Goal: Task Accomplishment & Management: Use online tool/utility

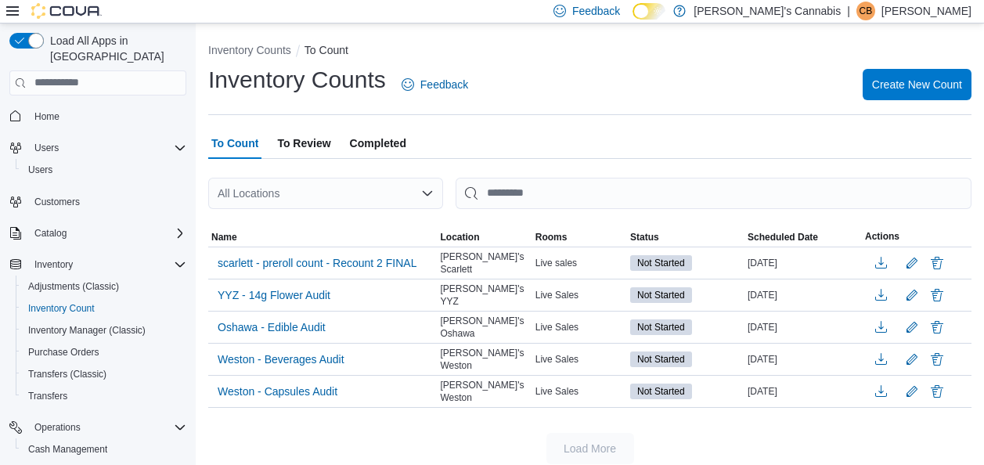
click at [347, 352] on button "Weston - Beverages Audit" at bounding box center [280, 359] width 139 height 23
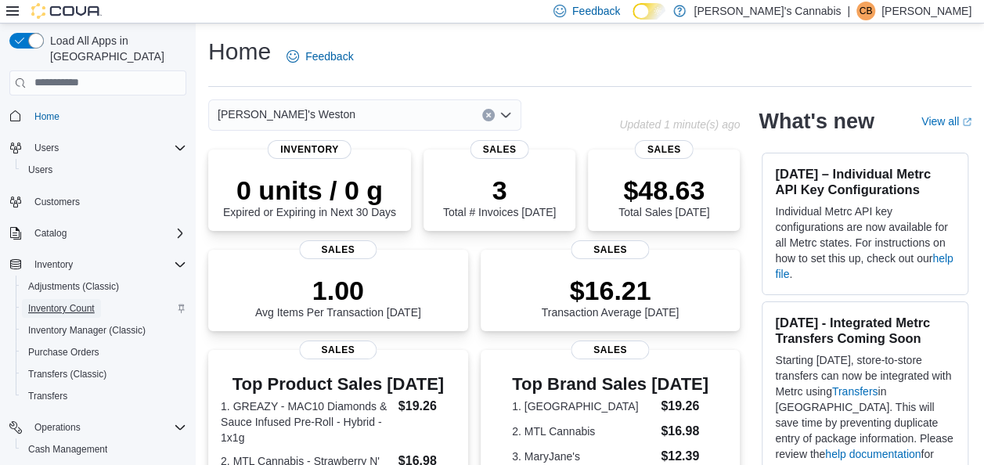
click at [75, 302] on span "Inventory Count" at bounding box center [61, 308] width 67 height 13
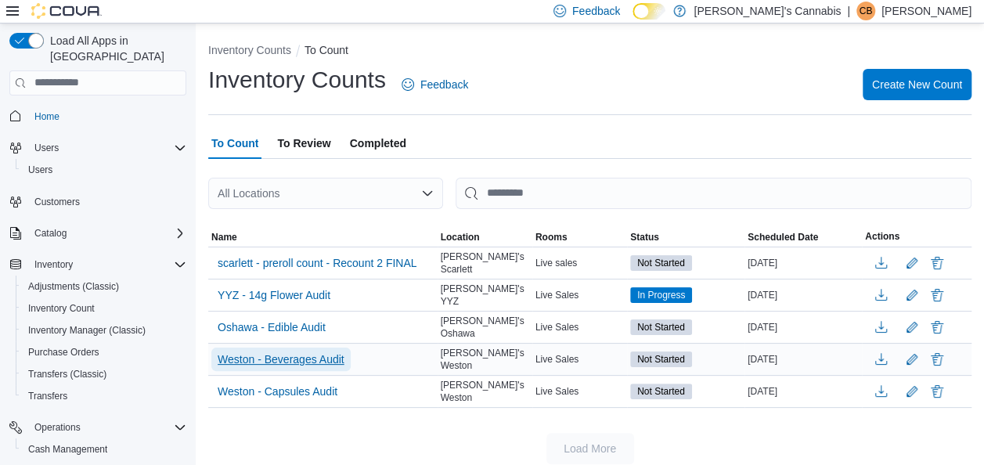
click at [256, 352] on span "Weston - Beverages Audit" at bounding box center [281, 360] width 127 height 16
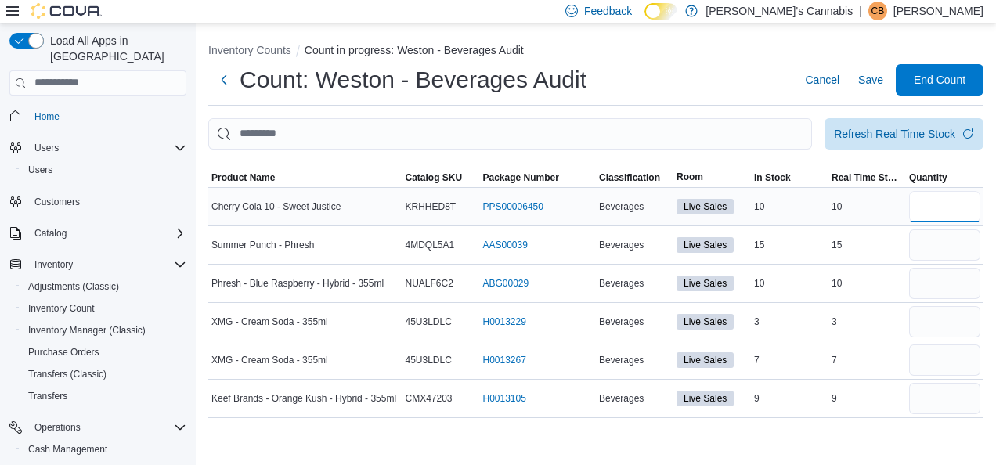
click at [959, 208] on input "number" at bounding box center [944, 206] width 71 height 31
type input "**"
click at [933, 247] on input "number" at bounding box center [944, 244] width 71 height 31
type input "**"
click at [919, 282] on input "number" at bounding box center [944, 283] width 71 height 31
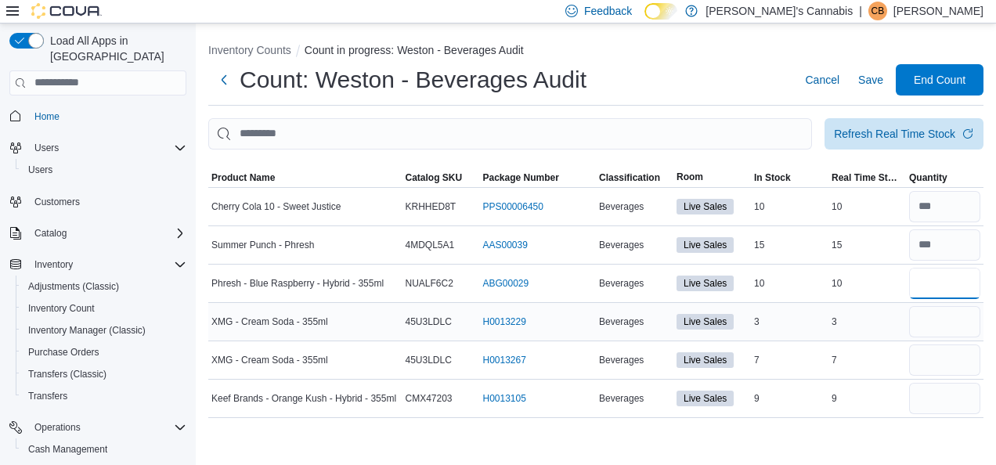
type input "**"
click at [919, 329] on input "number" at bounding box center [944, 321] width 71 height 31
type input "*"
click at [934, 374] on input "number" at bounding box center [944, 360] width 71 height 31
type input "*"
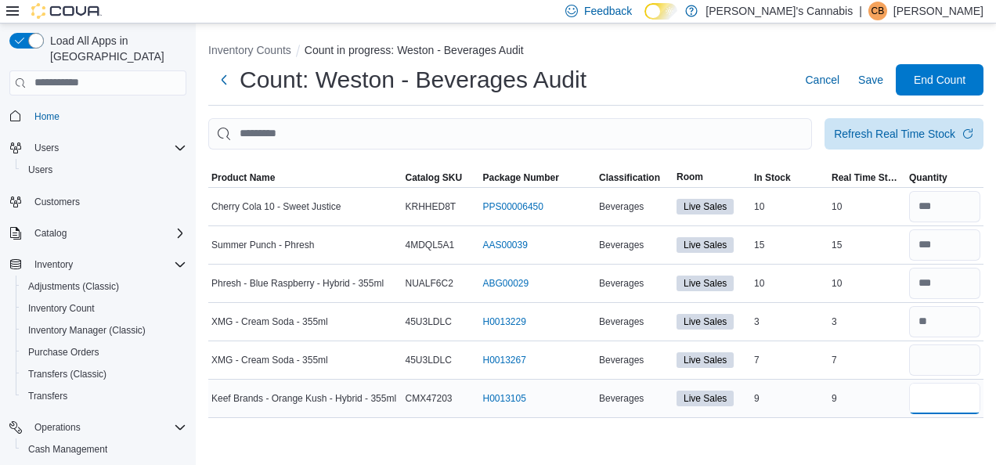
click at [927, 389] on input "number" at bounding box center [944, 398] width 71 height 31
type input "*"
click at [866, 83] on span "Save" at bounding box center [870, 80] width 25 height 16
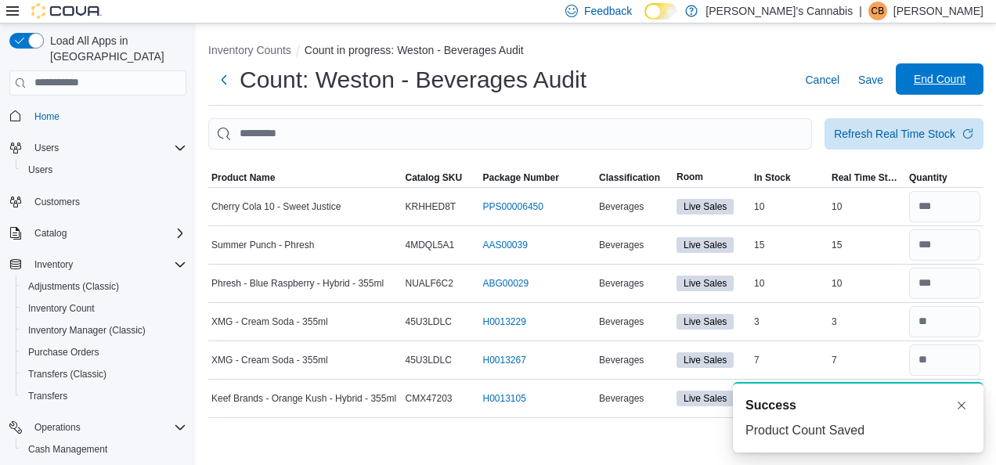
click at [929, 80] on span "End Count" at bounding box center [940, 79] width 52 height 16
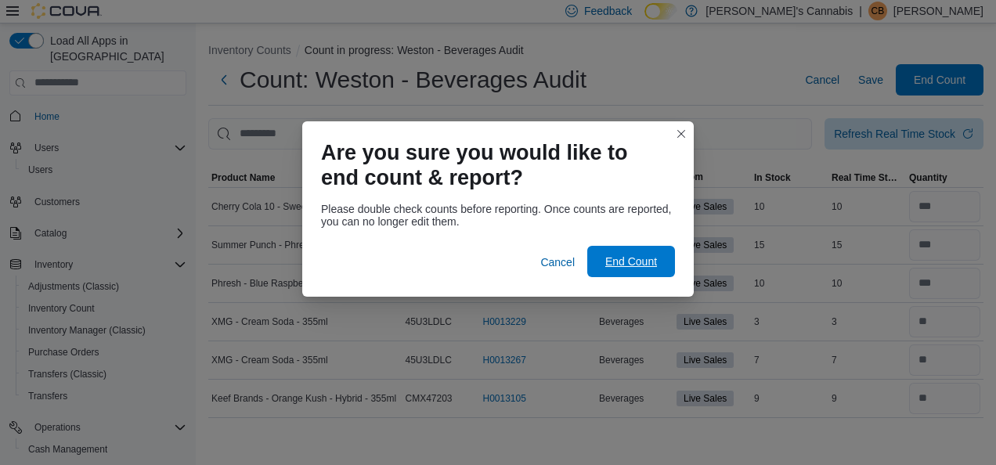
click at [623, 265] on span "End Count" at bounding box center [631, 262] width 52 height 16
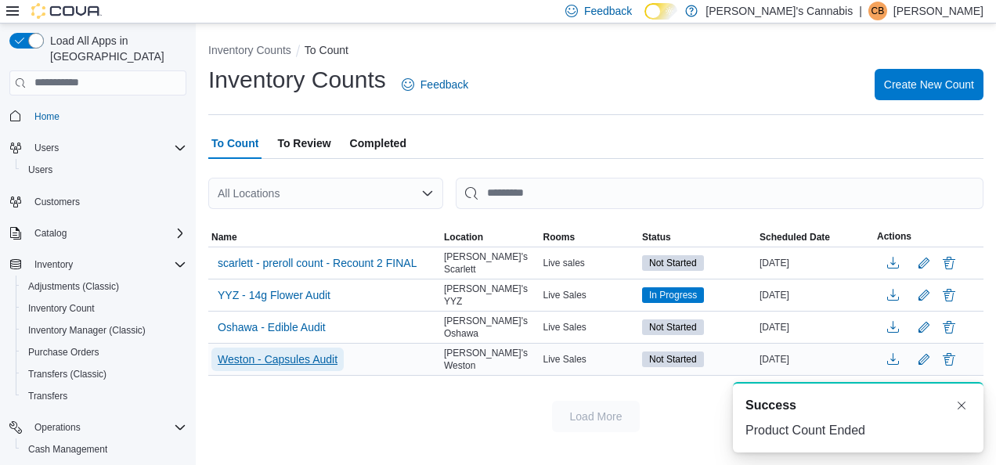
click at [294, 354] on span "Weston - Capsules Audit" at bounding box center [278, 360] width 120 height 16
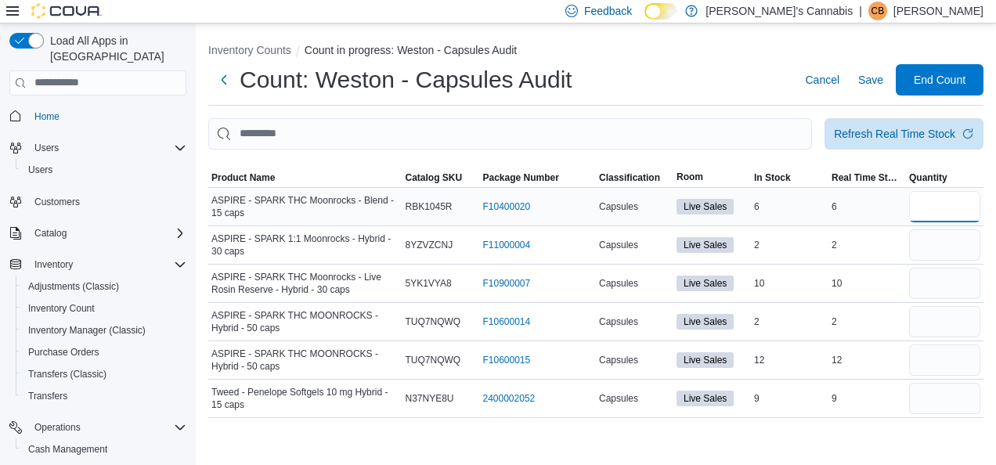
click at [954, 211] on input "number" at bounding box center [944, 206] width 71 height 31
type input "*"
click at [941, 240] on input "number" at bounding box center [944, 244] width 71 height 31
type input "*"
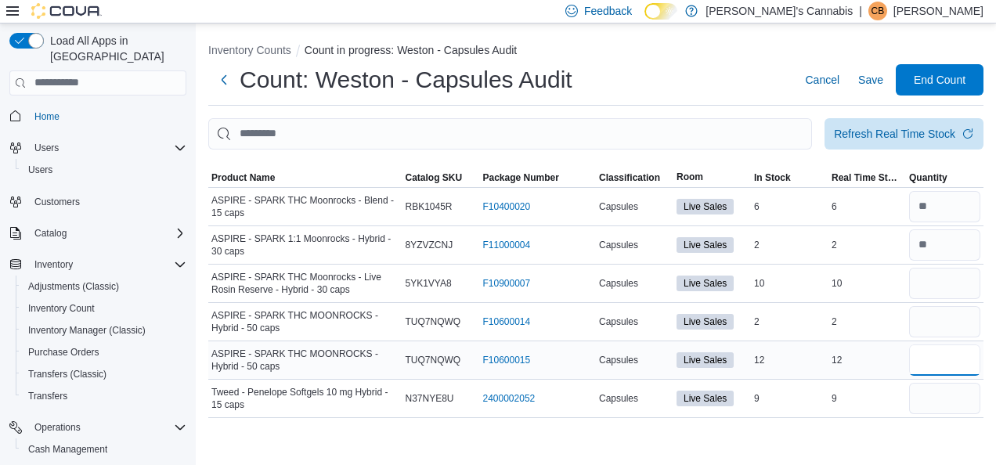
click at [920, 345] on input "number" at bounding box center [944, 360] width 71 height 31
click at [923, 315] on input "number" at bounding box center [944, 321] width 71 height 31
type input "*"
click at [915, 365] on input "number" at bounding box center [944, 360] width 71 height 31
type input "**"
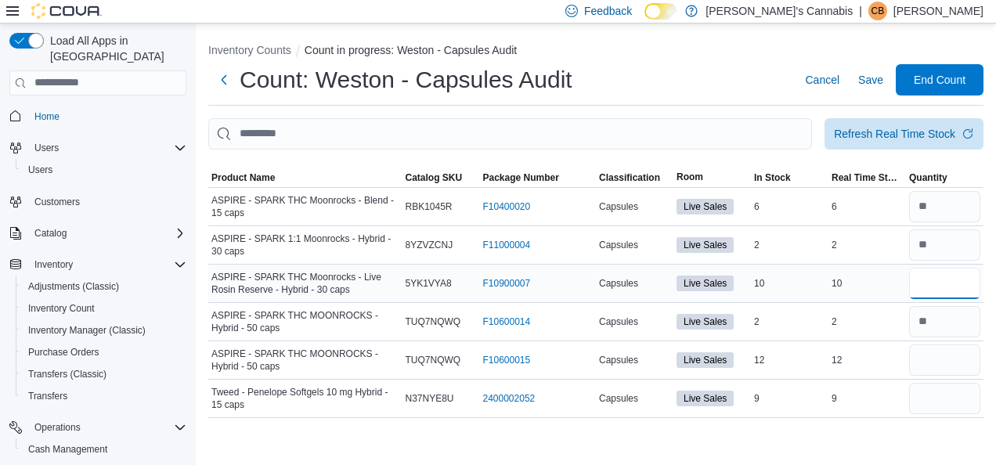
click at [927, 277] on input "number" at bounding box center [944, 283] width 71 height 31
type input "**"
click at [940, 396] on input "number" at bounding box center [944, 398] width 71 height 31
type input "*"
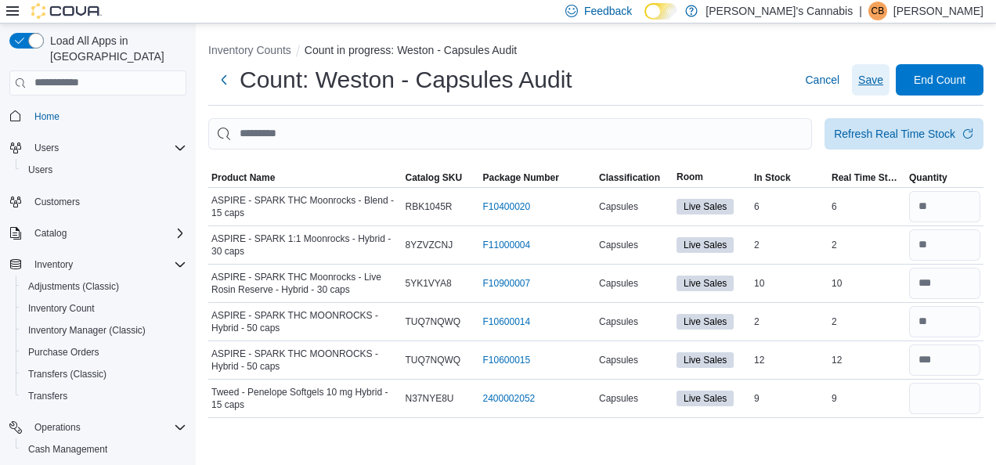
click at [861, 80] on span "Save" at bounding box center [870, 80] width 25 height 16
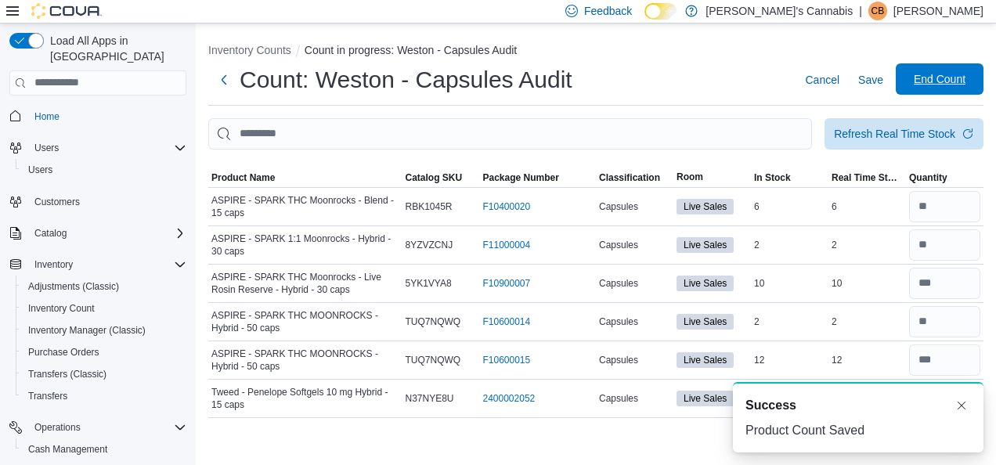
click at [937, 80] on span "End Count" at bounding box center [940, 79] width 52 height 16
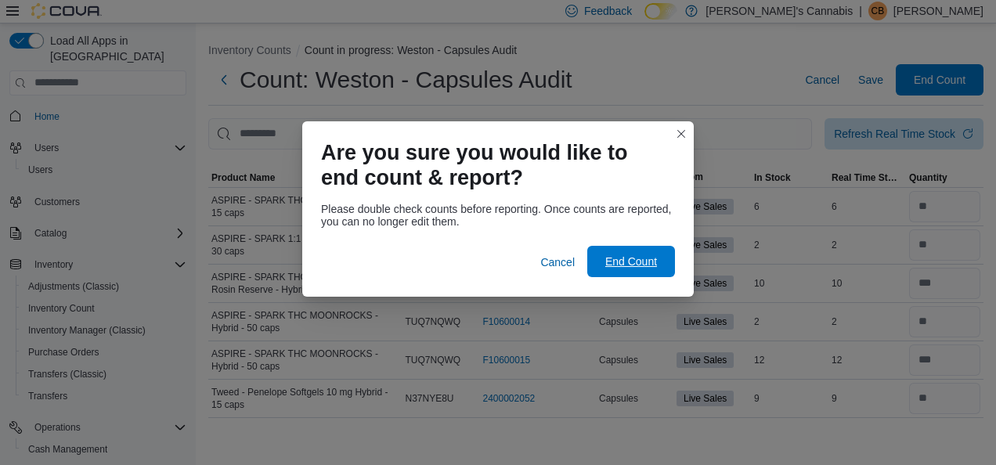
click at [626, 257] on span "End Count" at bounding box center [631, 262] width 52 height 16
